Goal: Task Accomplishment & Management: Complete application form

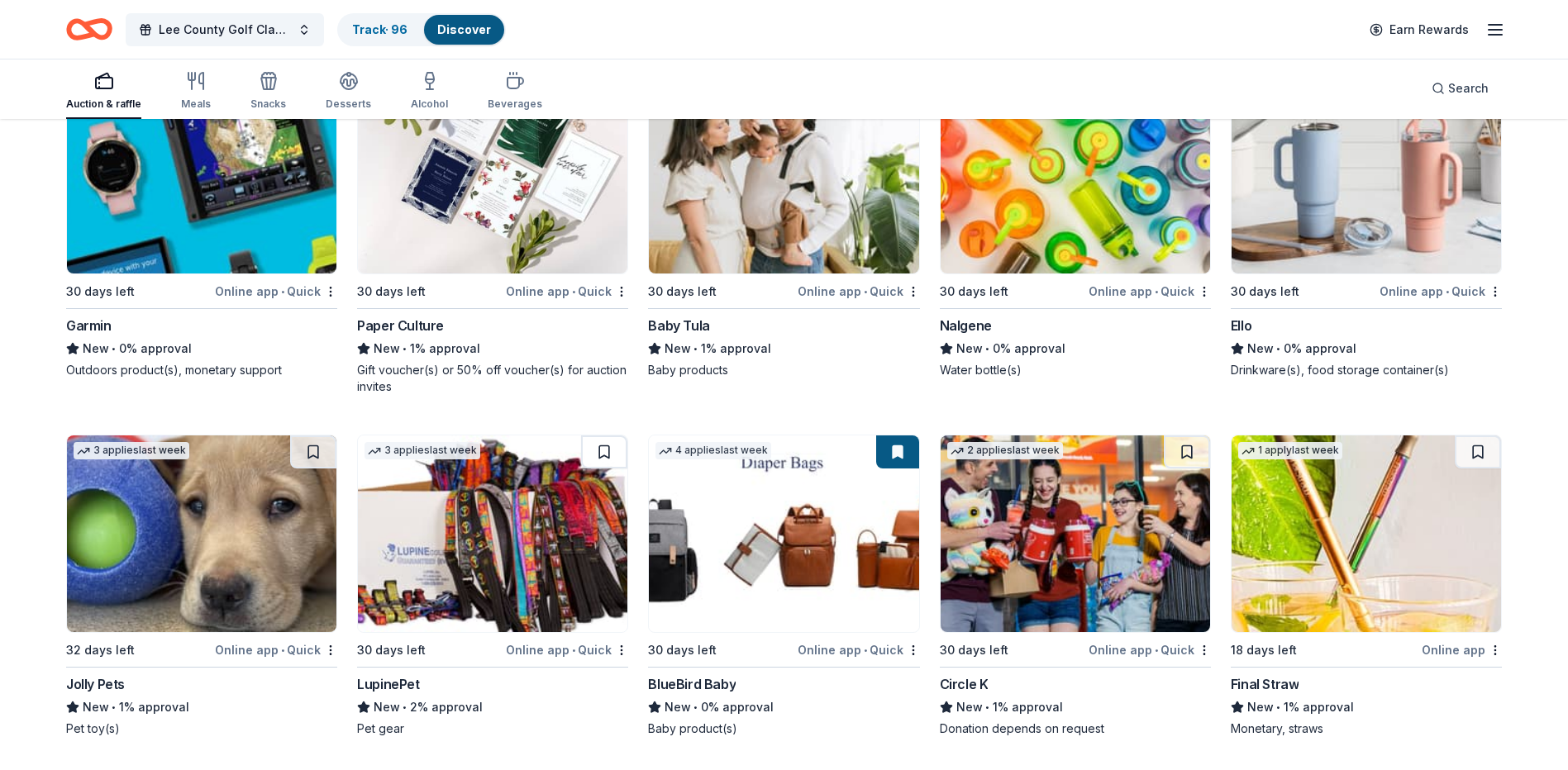
scroll to position [15846, 0]
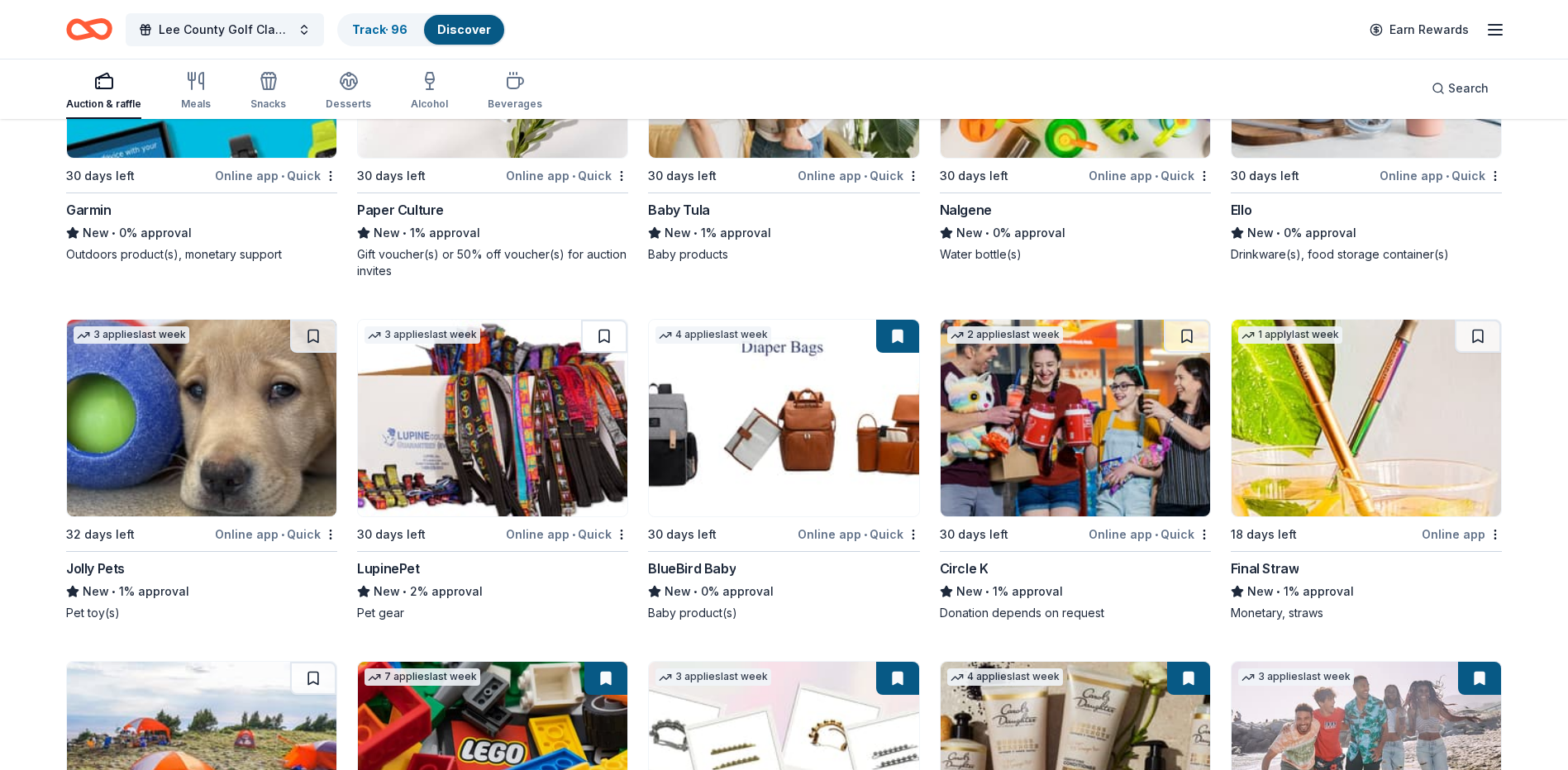
click at [244, 397] on img at bounding box center [201, 418] width 269 height 197
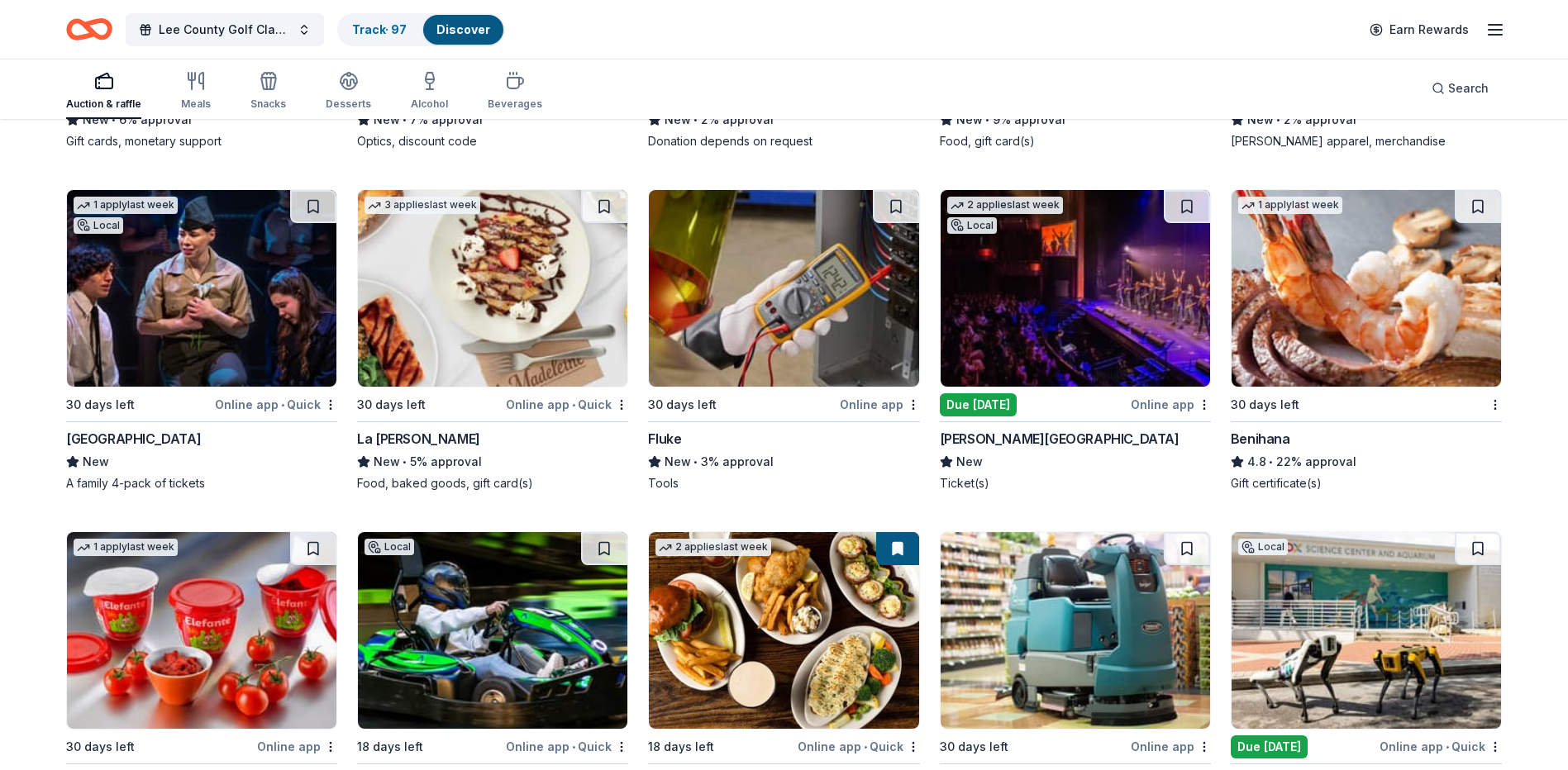
scroll to position [8553, 0]
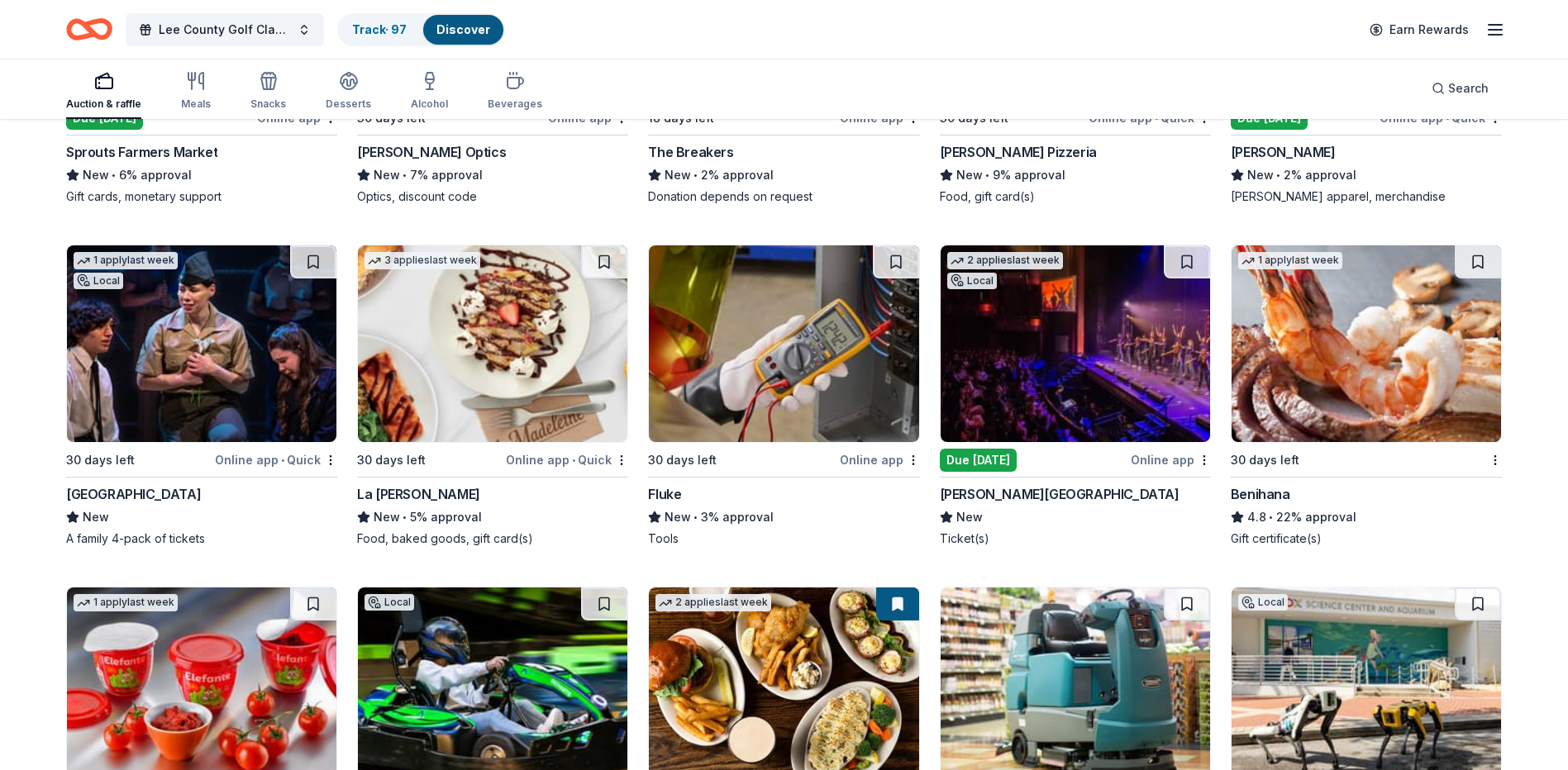
click at [1305, 397] on img at bounding box center [1366, 344] width 269 height 197
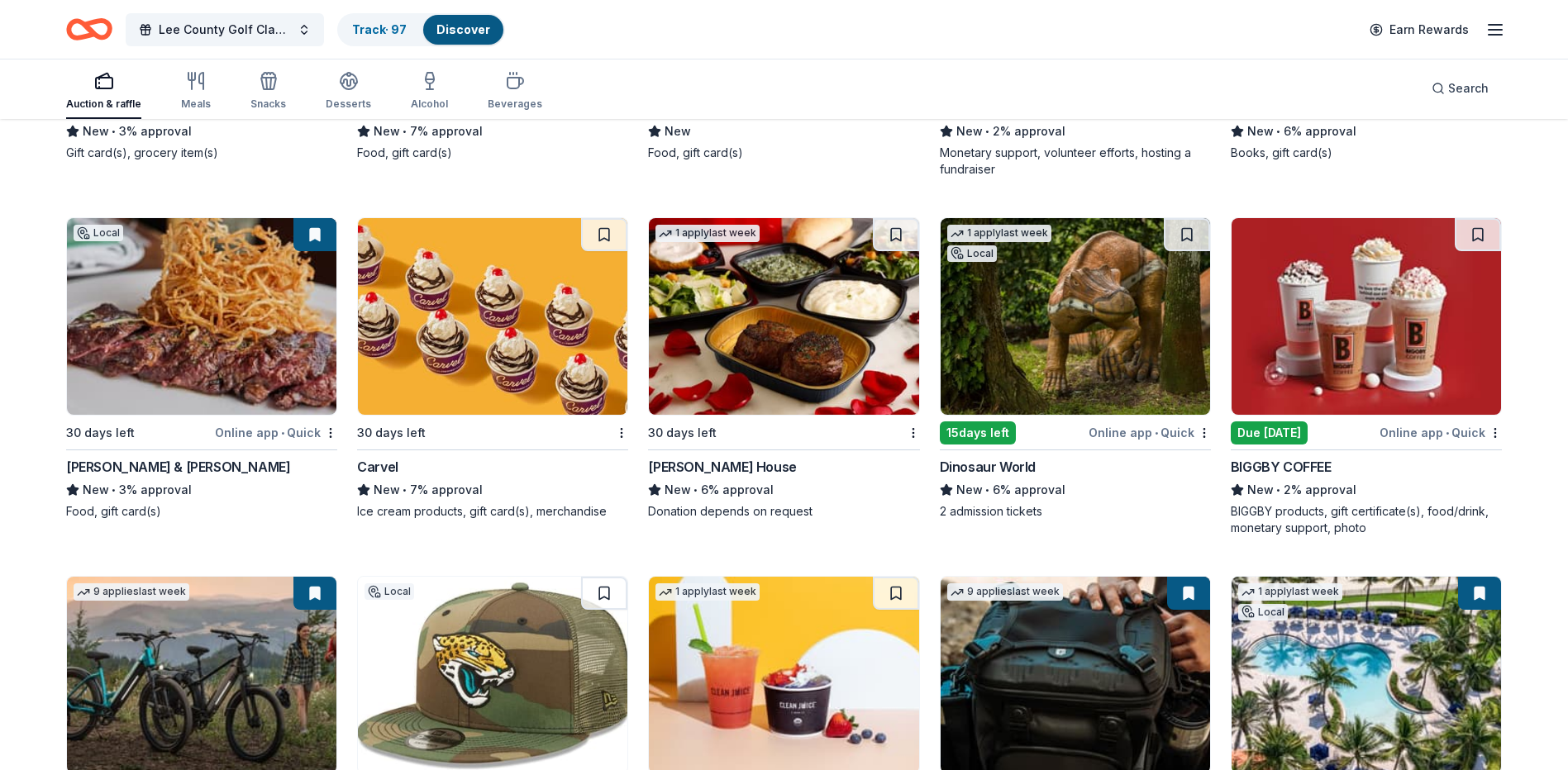
scroll to position [12740, 0]
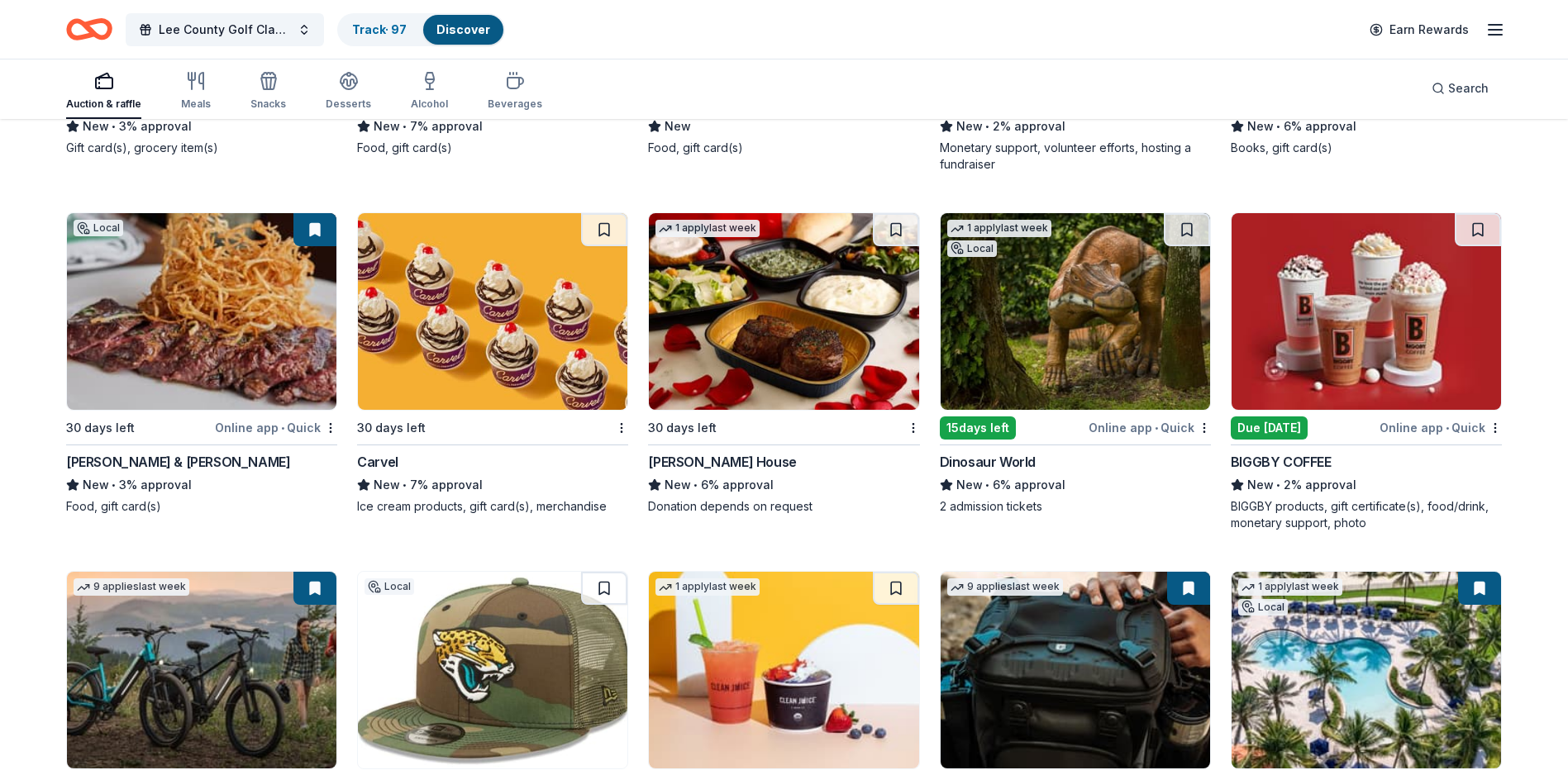
click at [774, 371] on img at bounding box center [783, 312] width 269 height 197
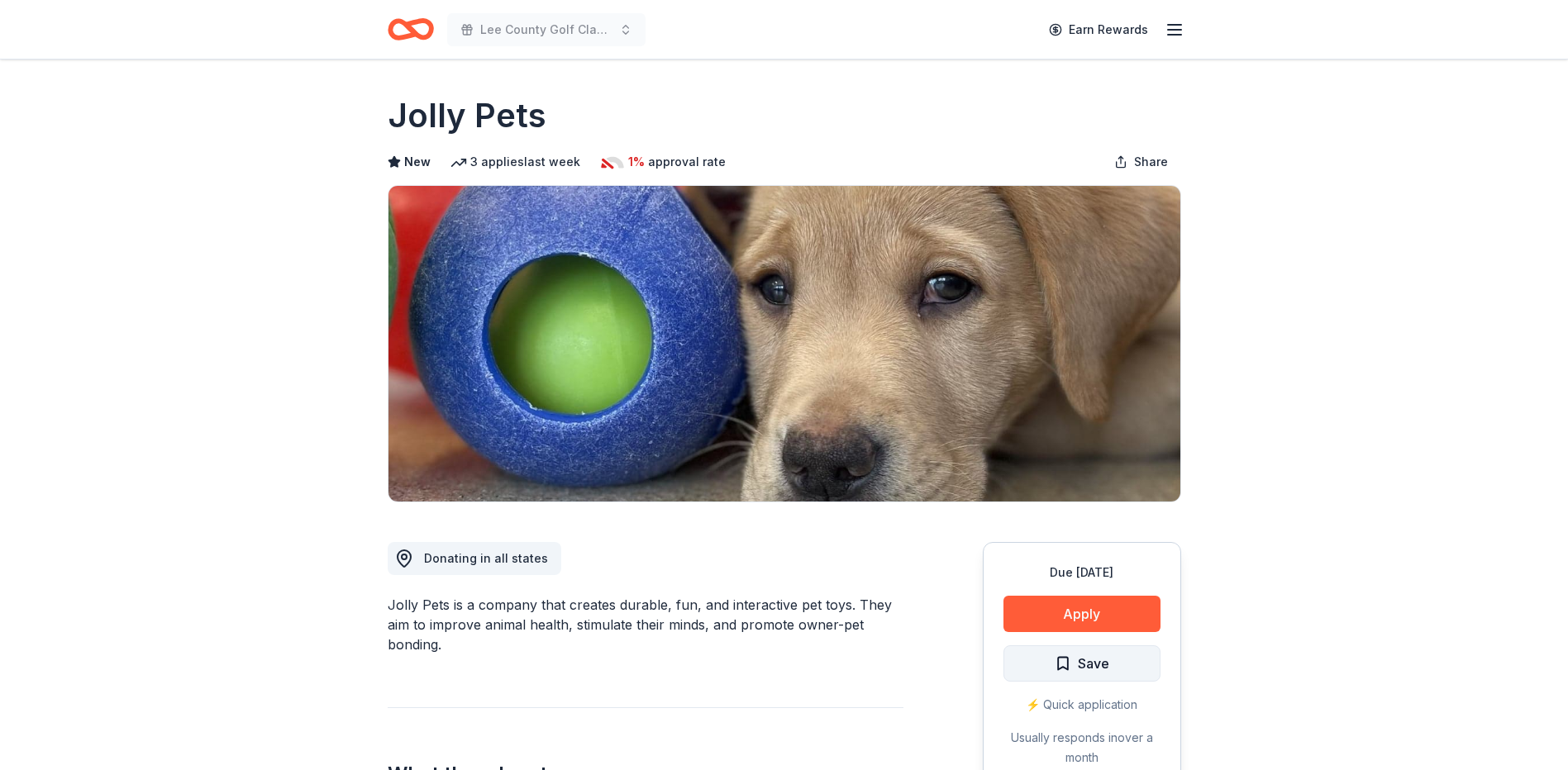
click at [1081, 662] on span "Save" at bounding box center [1094, 664] width 32 height 22
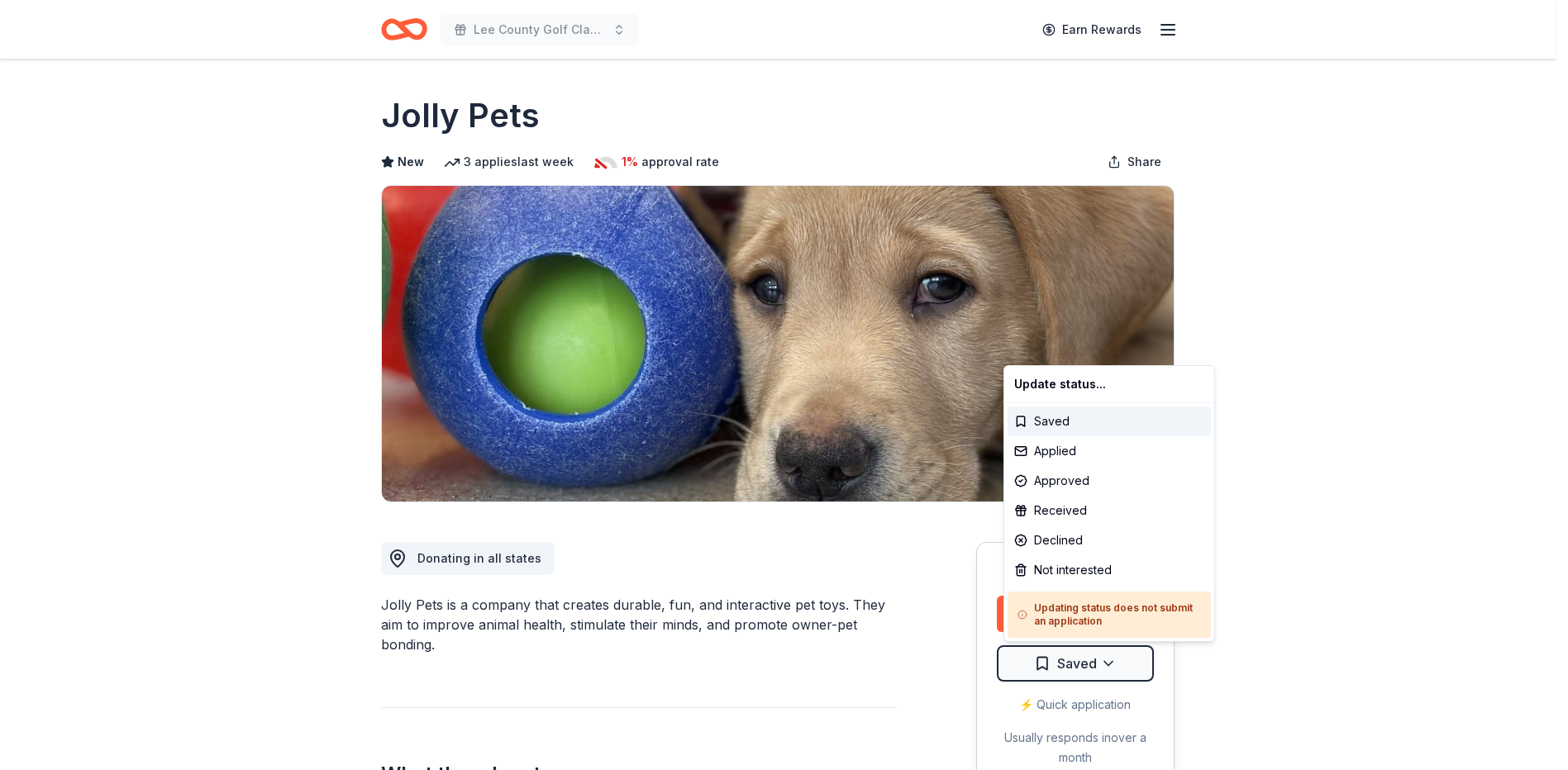
click at [1081, 663] on html "Lee County Golf Classic Earn Rewards Due in 32 days Share Jolly Pets New 3 appl…" at bounding box center [784, 385] width 1568 height 770
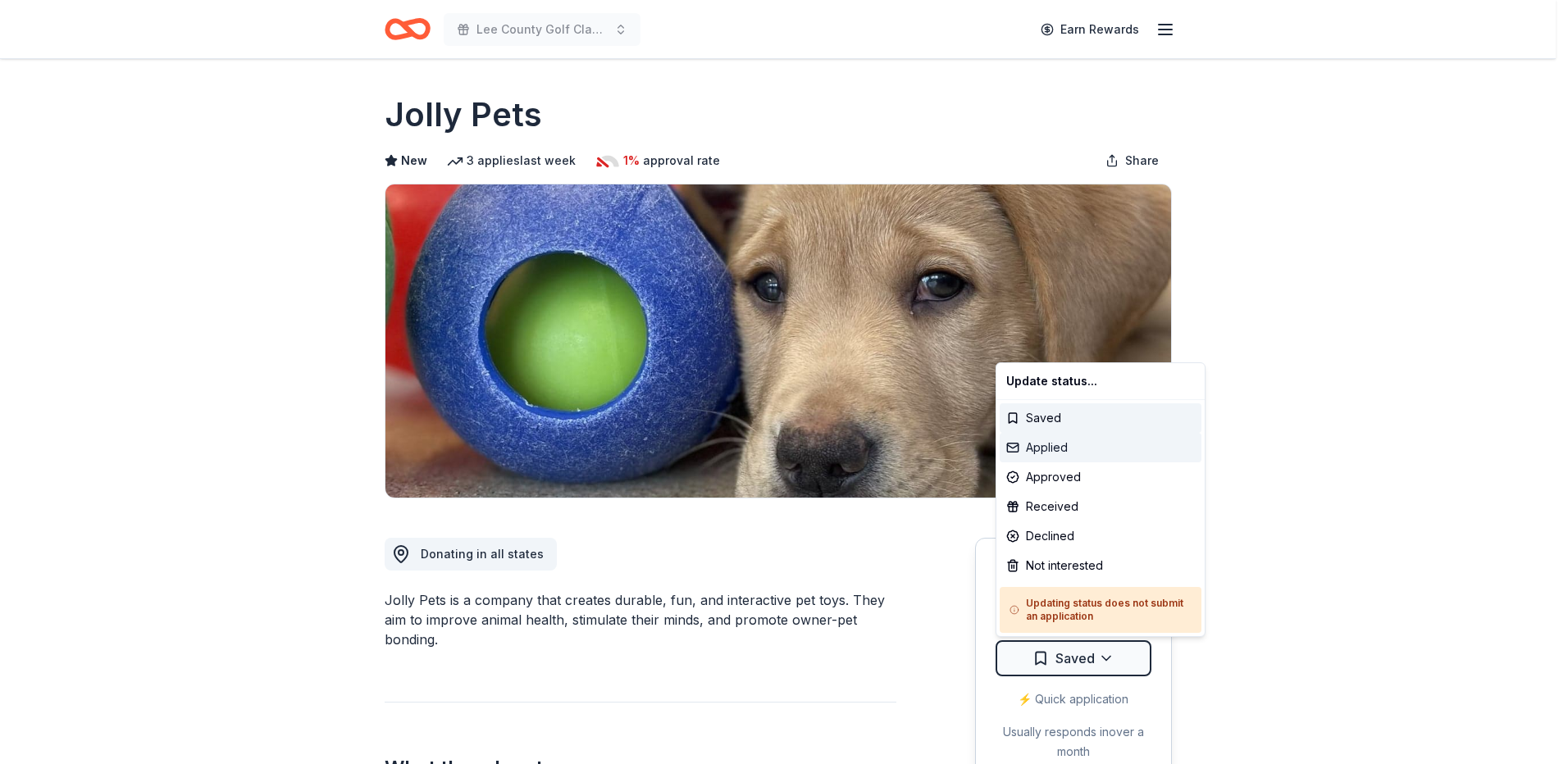
click at [1052, 447] on div "Applied" at bounding box center [1100, 448] width 202 height 29
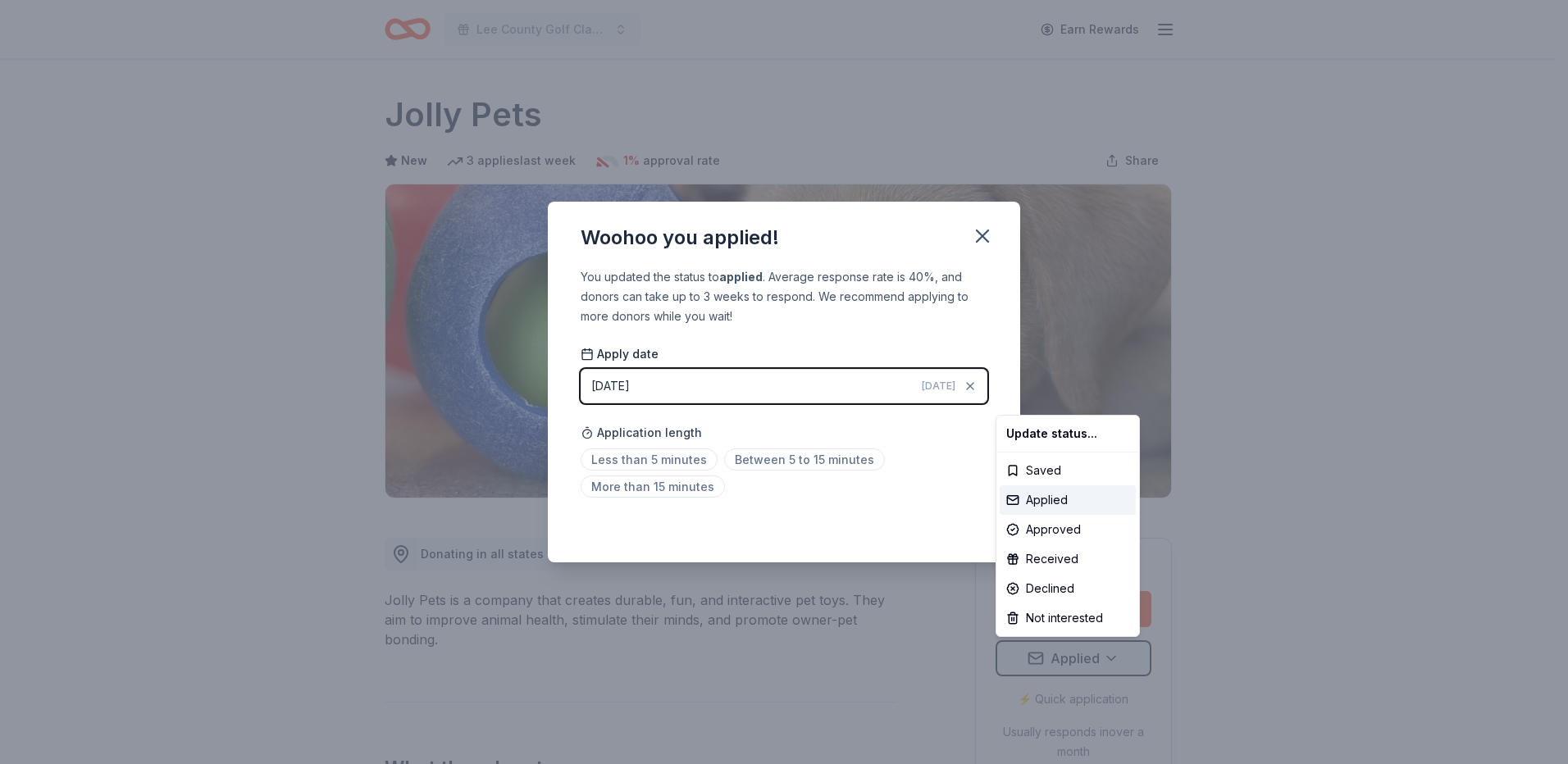
click at [659, 456] on html "Lee County Golf Classic Earn Rewards Due in 32 days Share Jolly Pets New 3 appl…" at bounding box center [784, 382] width 1568 height 764
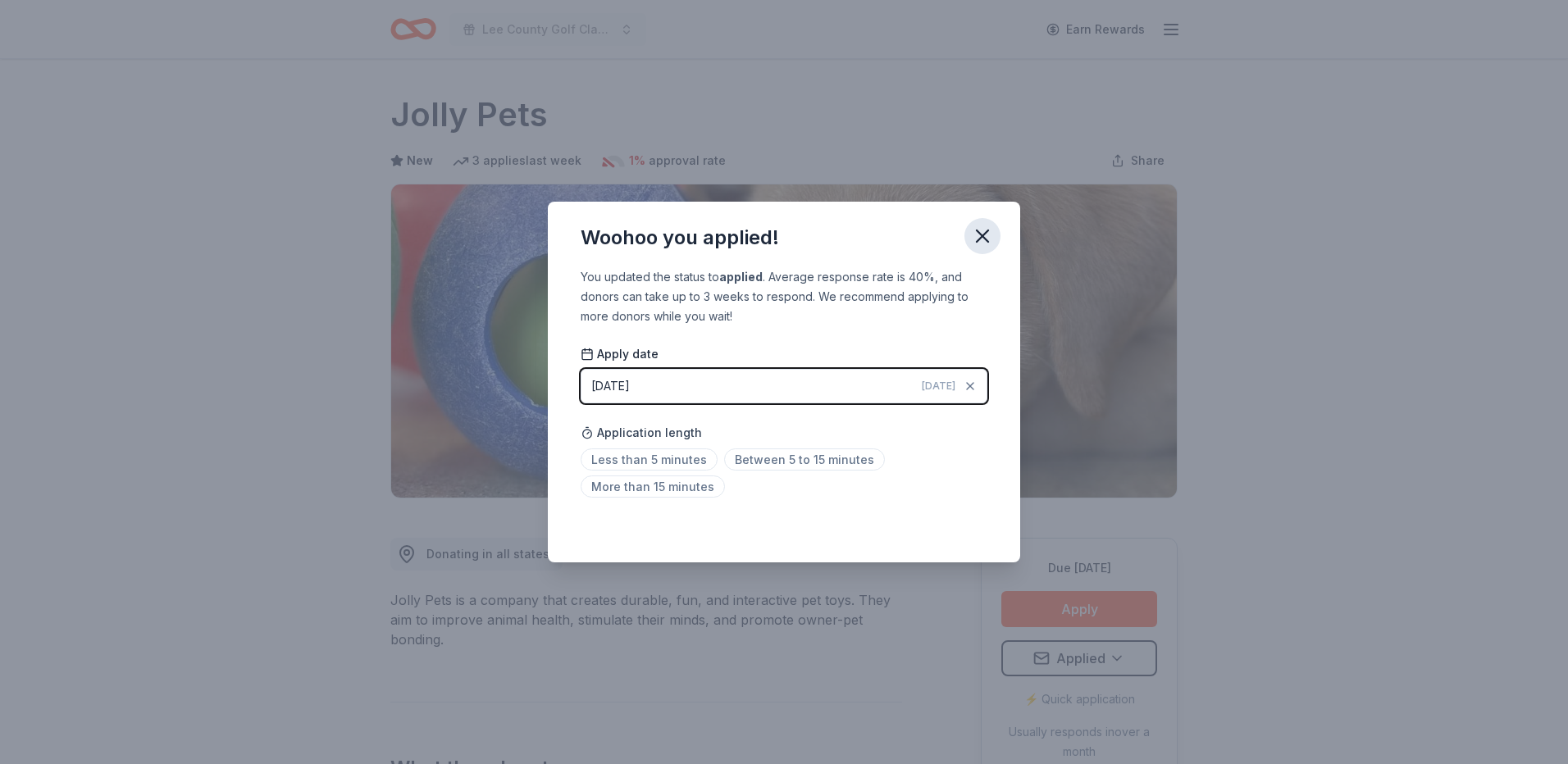
click at [978, 237] on icon "button" at bounding box center [982, 236] width 22 height 22
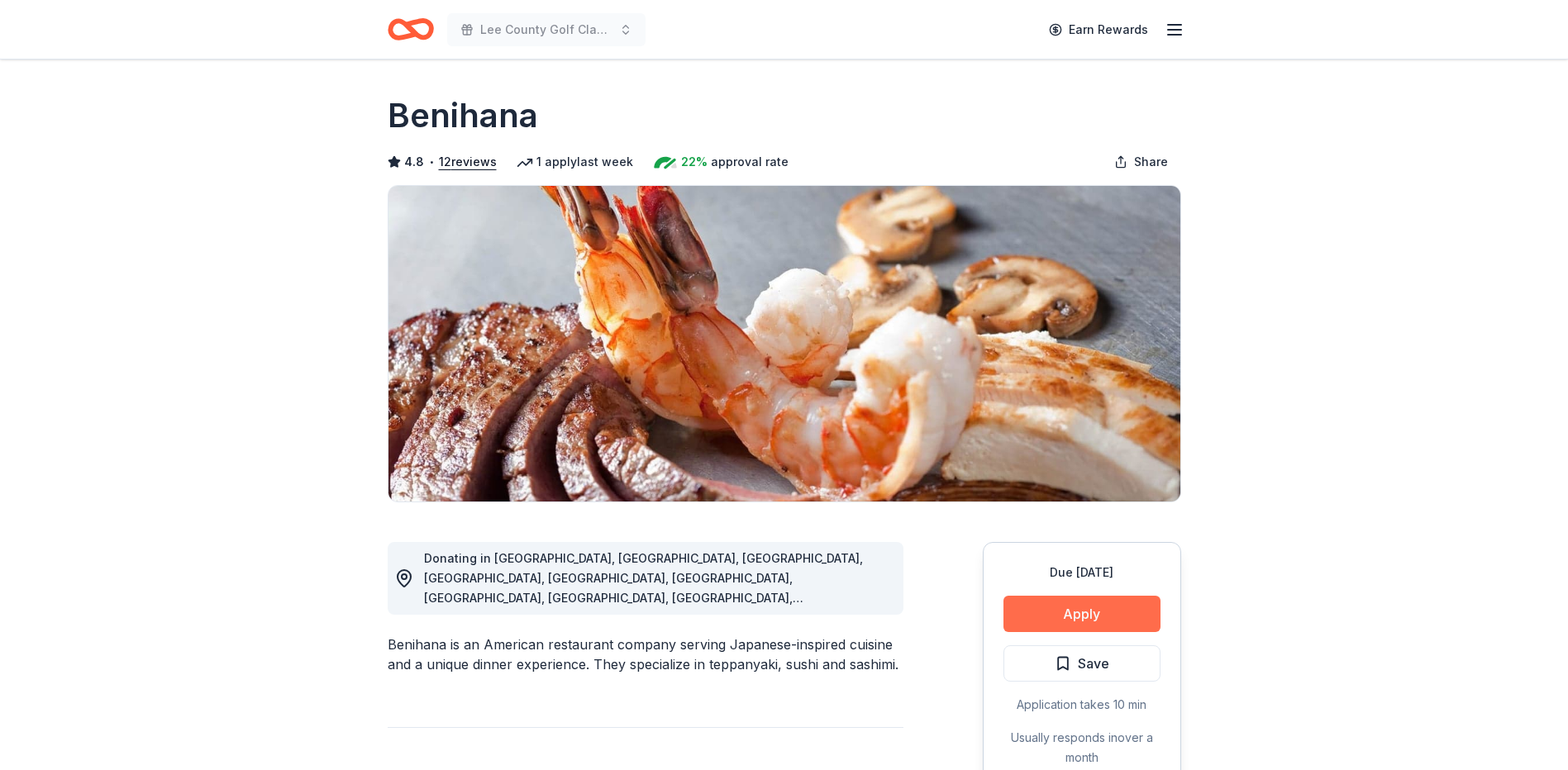
click at [1041, 618] on button "Apply" at bounding box center [1082, 613] width 157 height 36
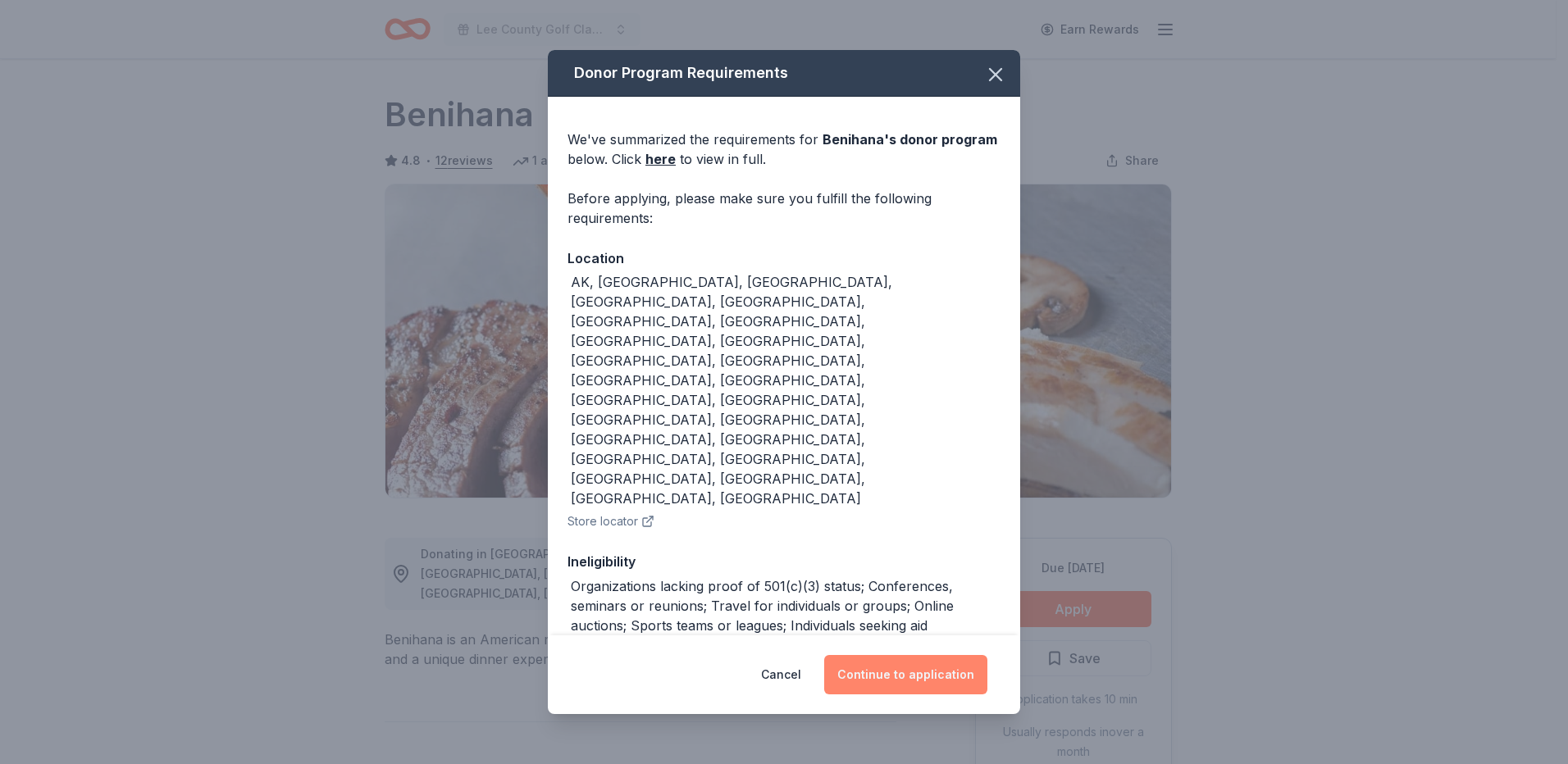
click at [893, 655] on button "Continue to application" at bounding box center [905, 675] width 163 height 39
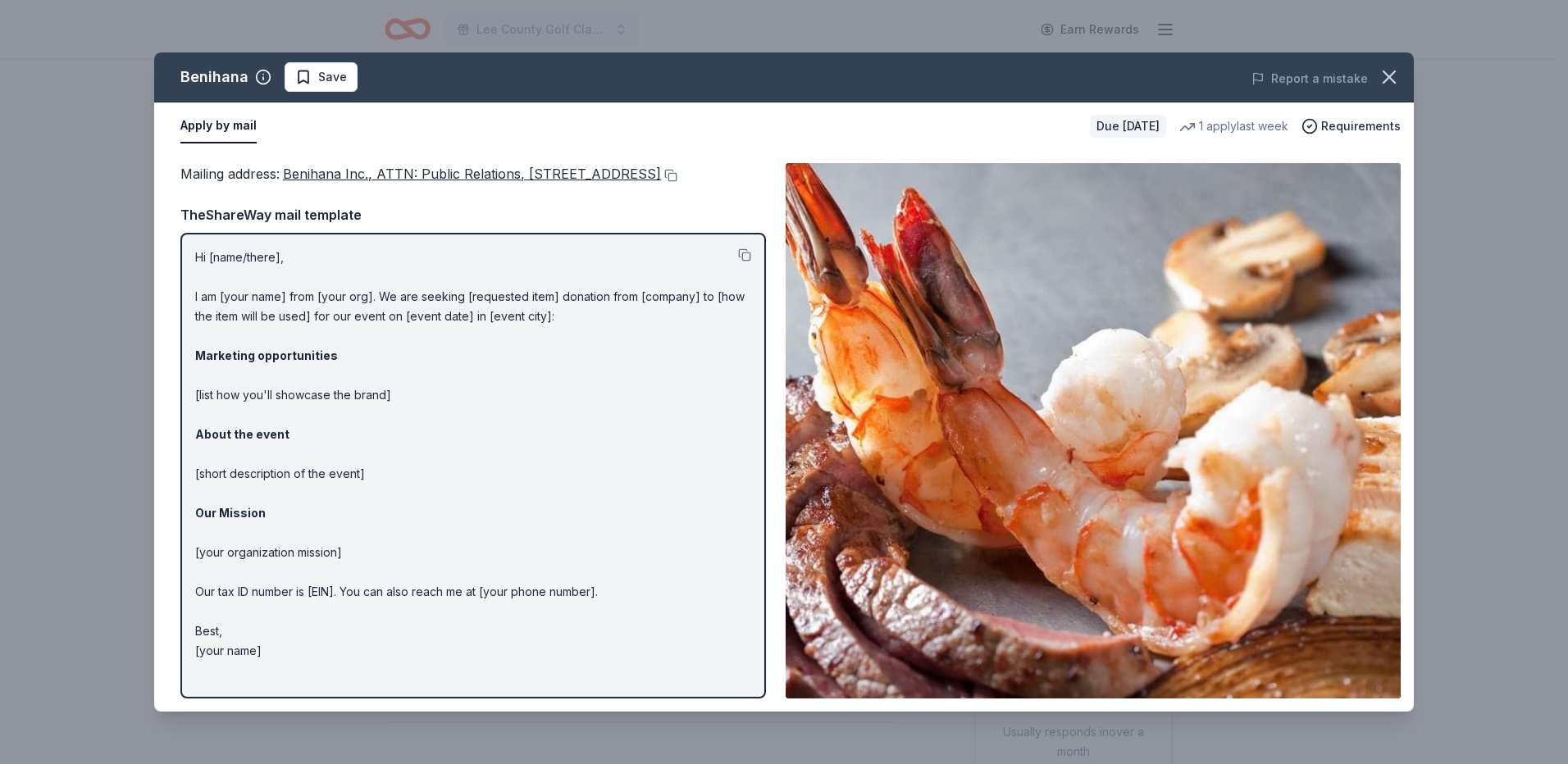
drag, startPoint x: 575, startPoint y: 168, endPoint x: 656, endPoint y: 167, distance: 81.0
click at [633, 168] on span "Benihana Inc., ATTN: Public Relations, 21500 Biscayne Blvd., STE 900, Aventura,…" at bounding box center [471, 173] width 378 height 17
click at [1387, 73] on icon "button" at bounding box center [1388, 76] width 22 height 22
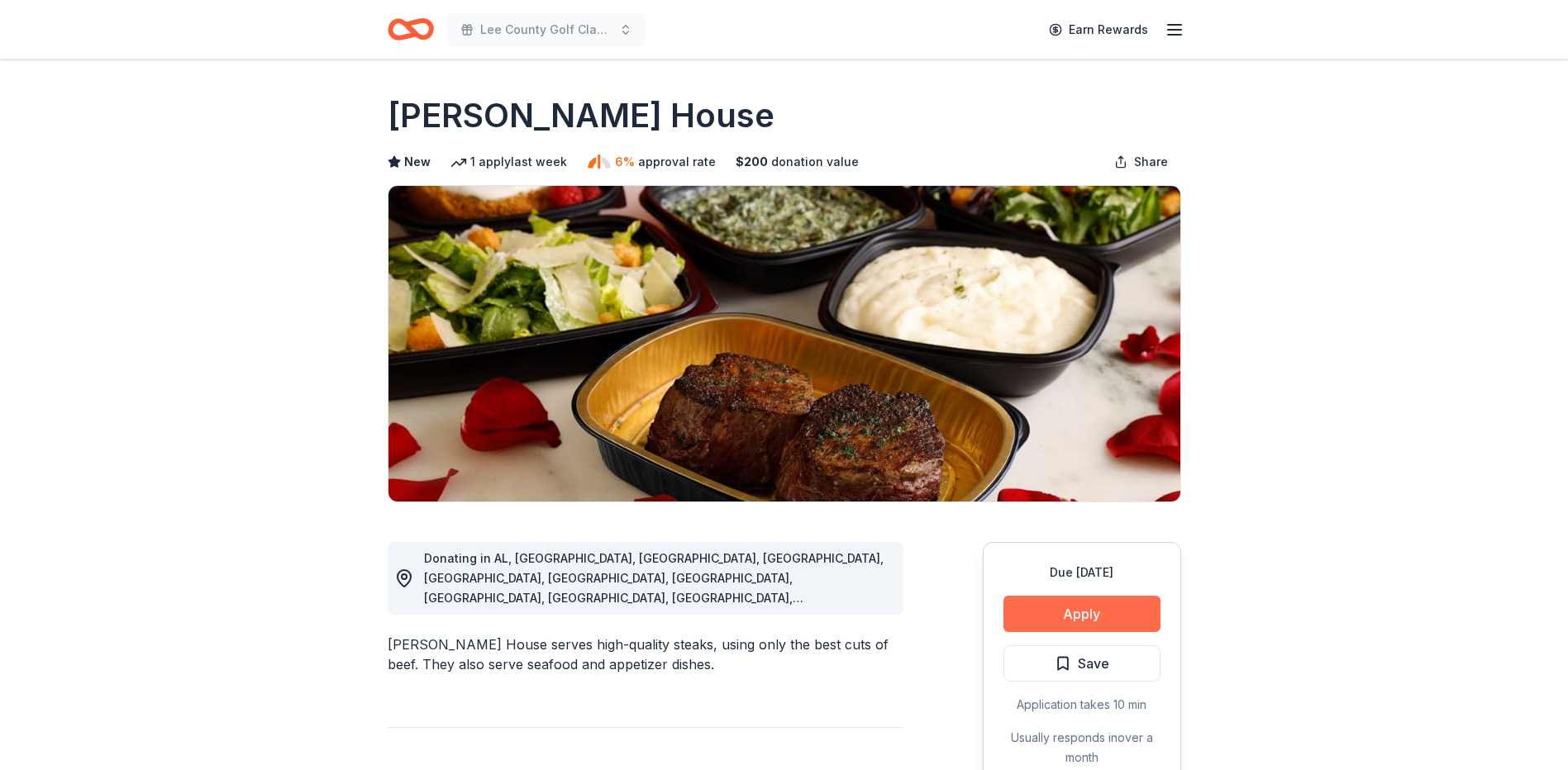
click at [1115, 618] on button "Apply" at bounding box center [1082, 613] width 157 height 36
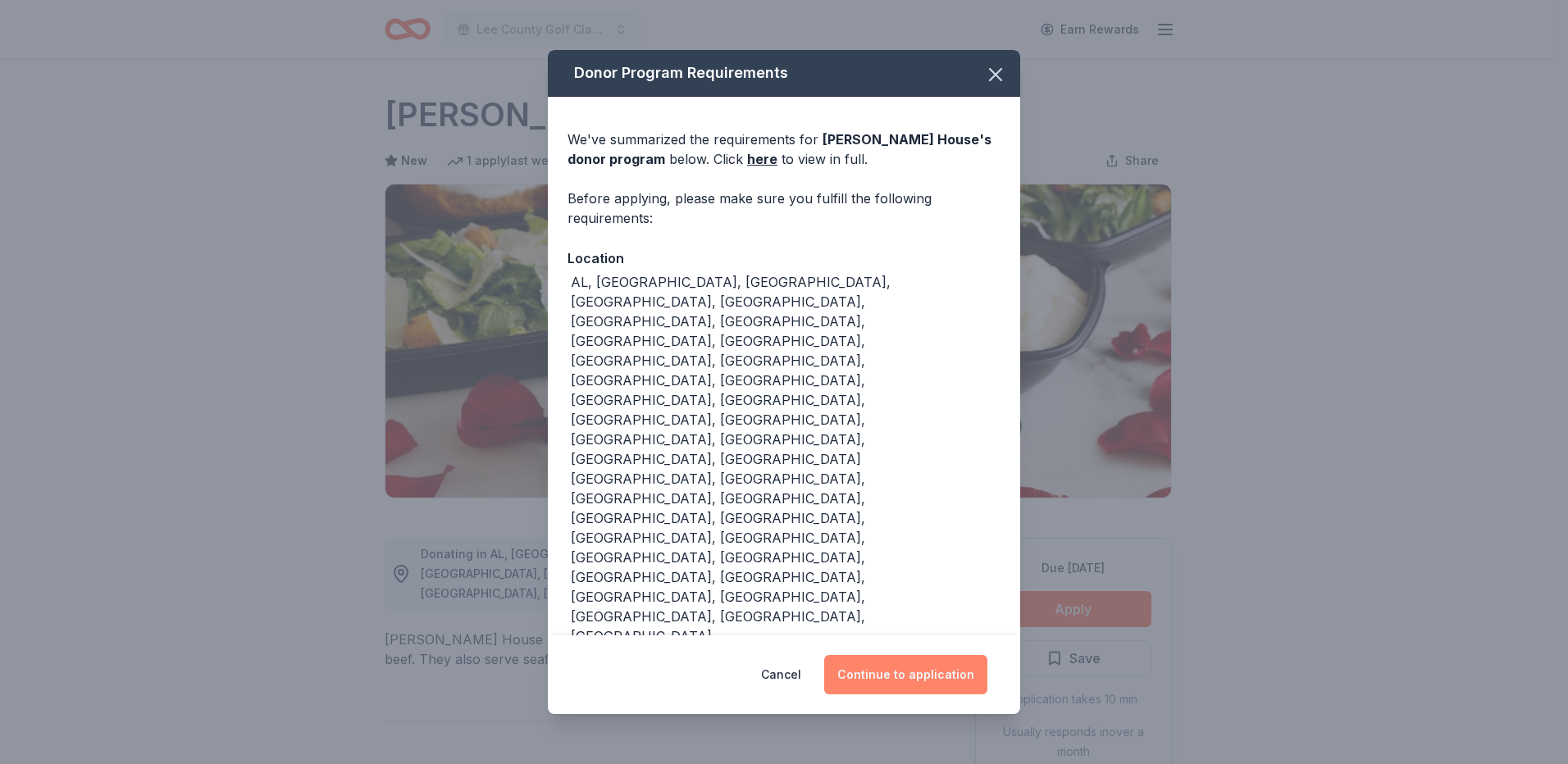
click at [923, 655] on button "Continue to application" at bounding box center [905, 675] width 163 height 39
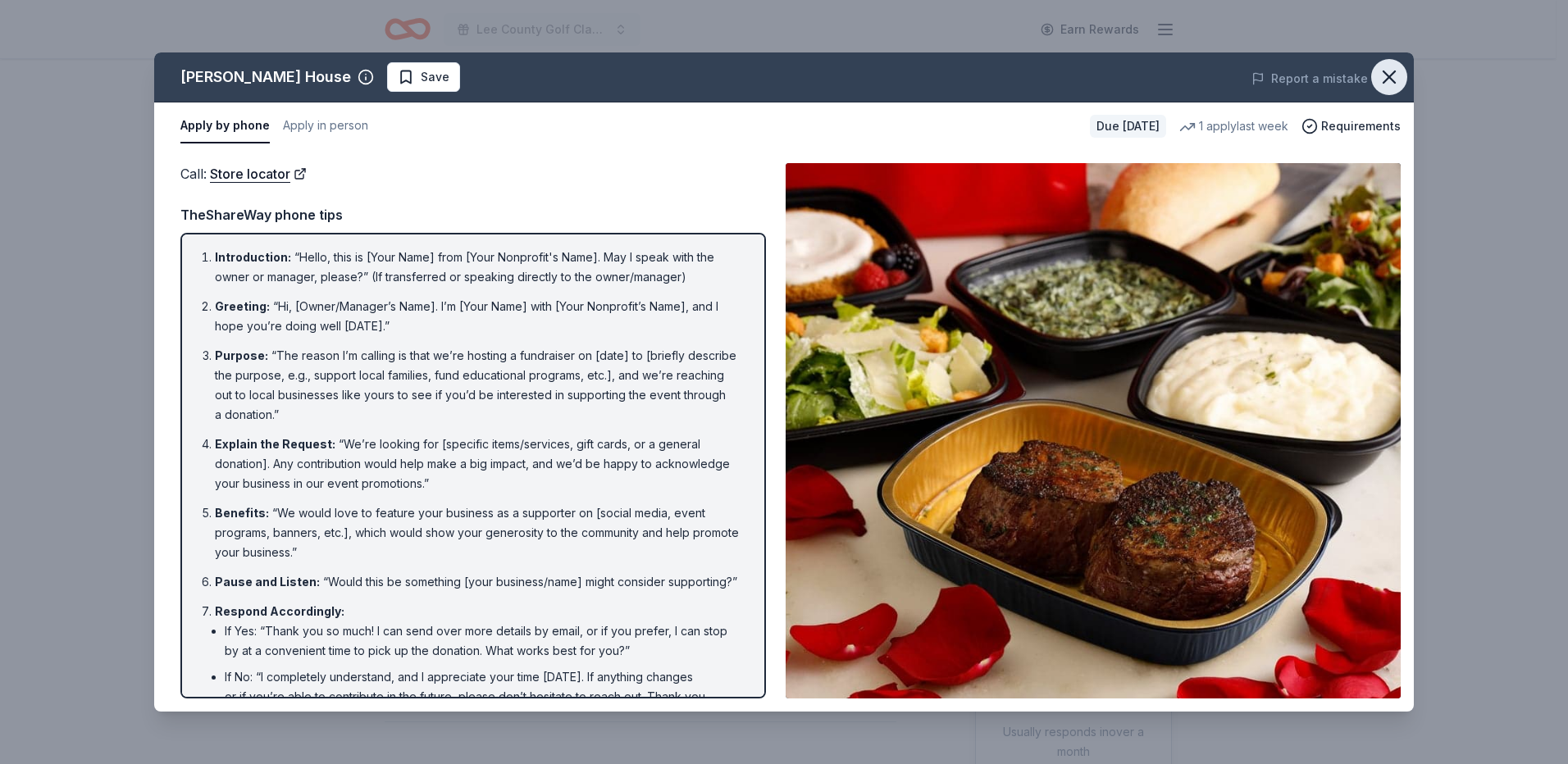
click at [1395, 71] on icon "button" at bounding box center [1389, 77] width 12 height 12
